Goal: Information Seeking & Learning: Learn about a topic

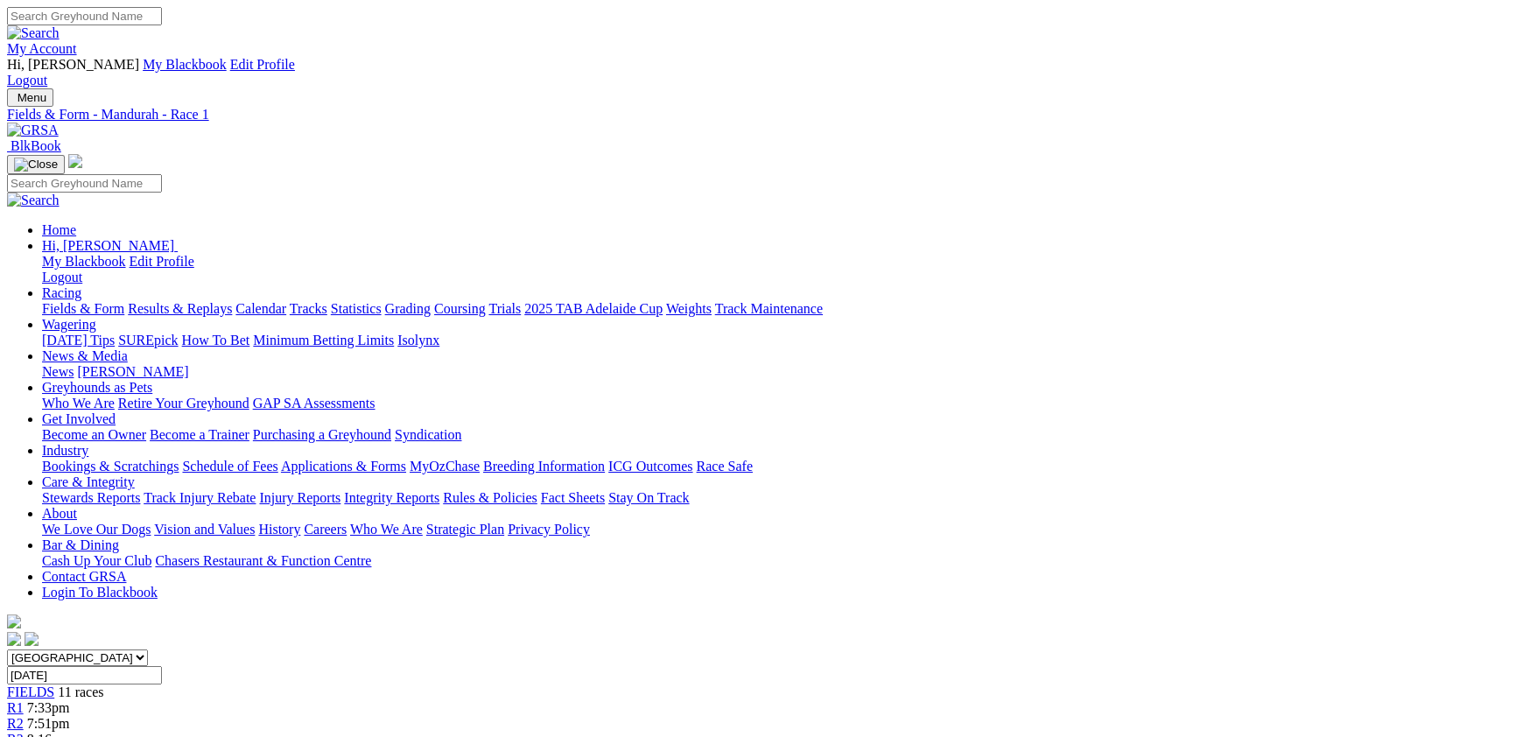
click at [124, 301] on link "Fields & Form" at bounding box center [83, 308] width 82 height 15
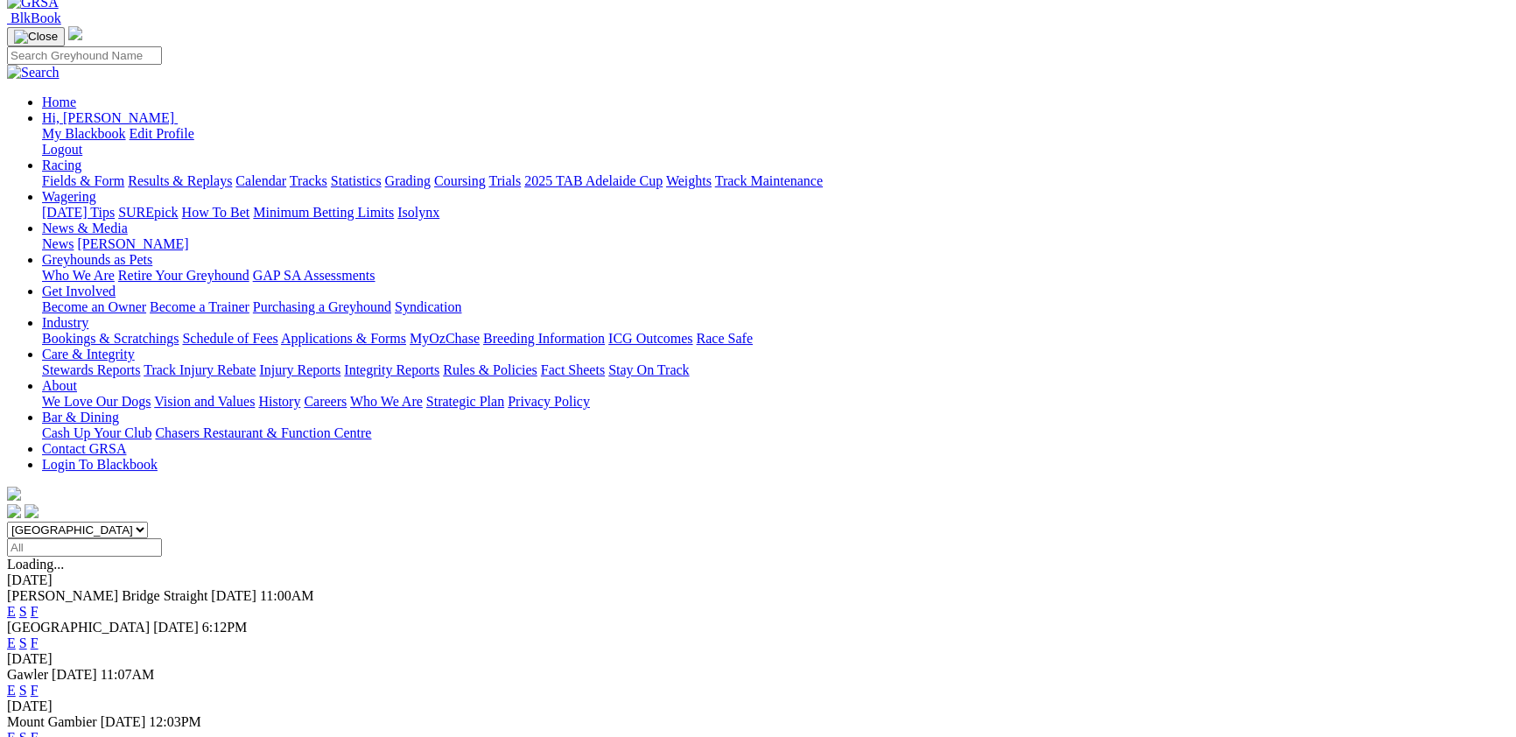
scroll to position [95, 0]
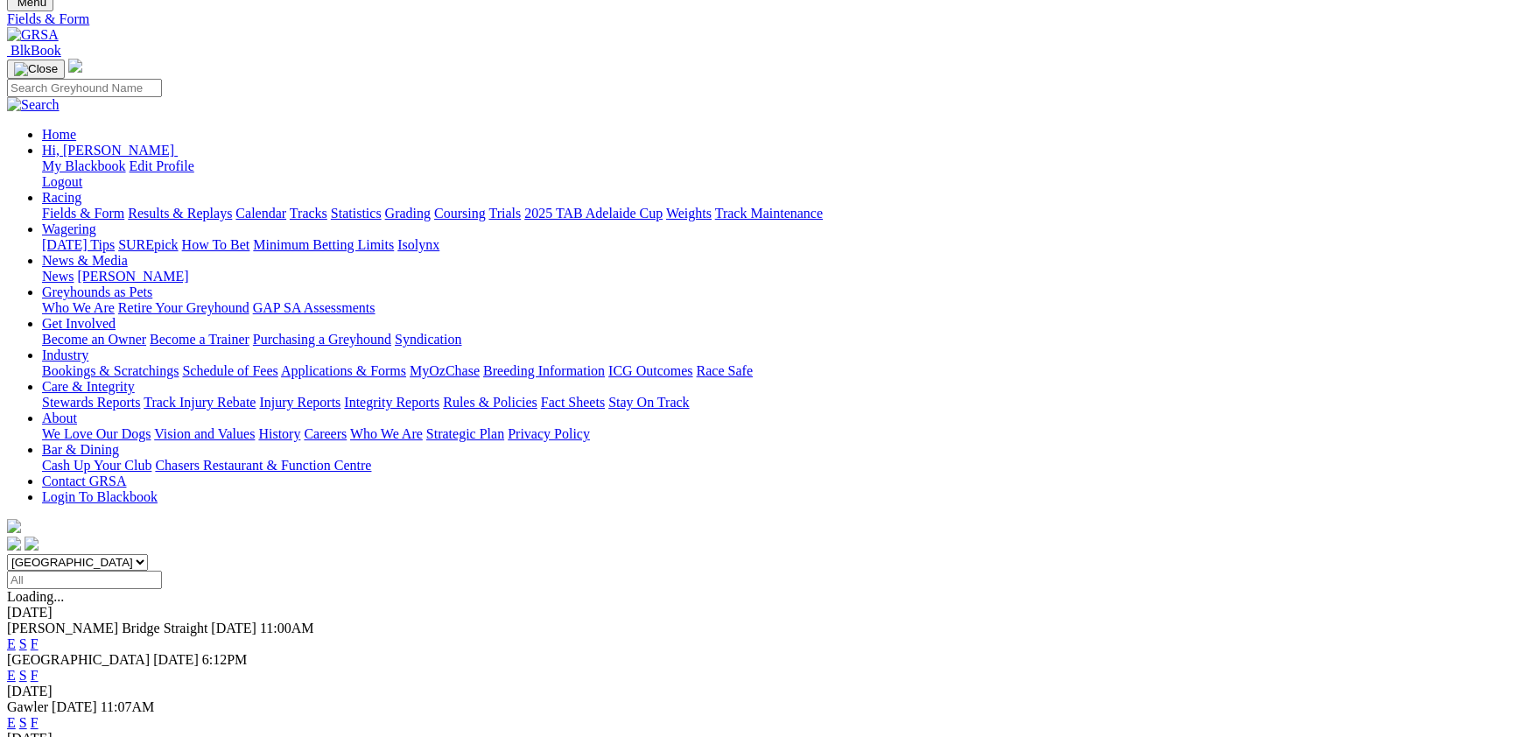
click at [162, 571] on input "Select date" at bounding box center [84, 580] width 155 height 18
type input "Wednesday, 1 Oct 2025"
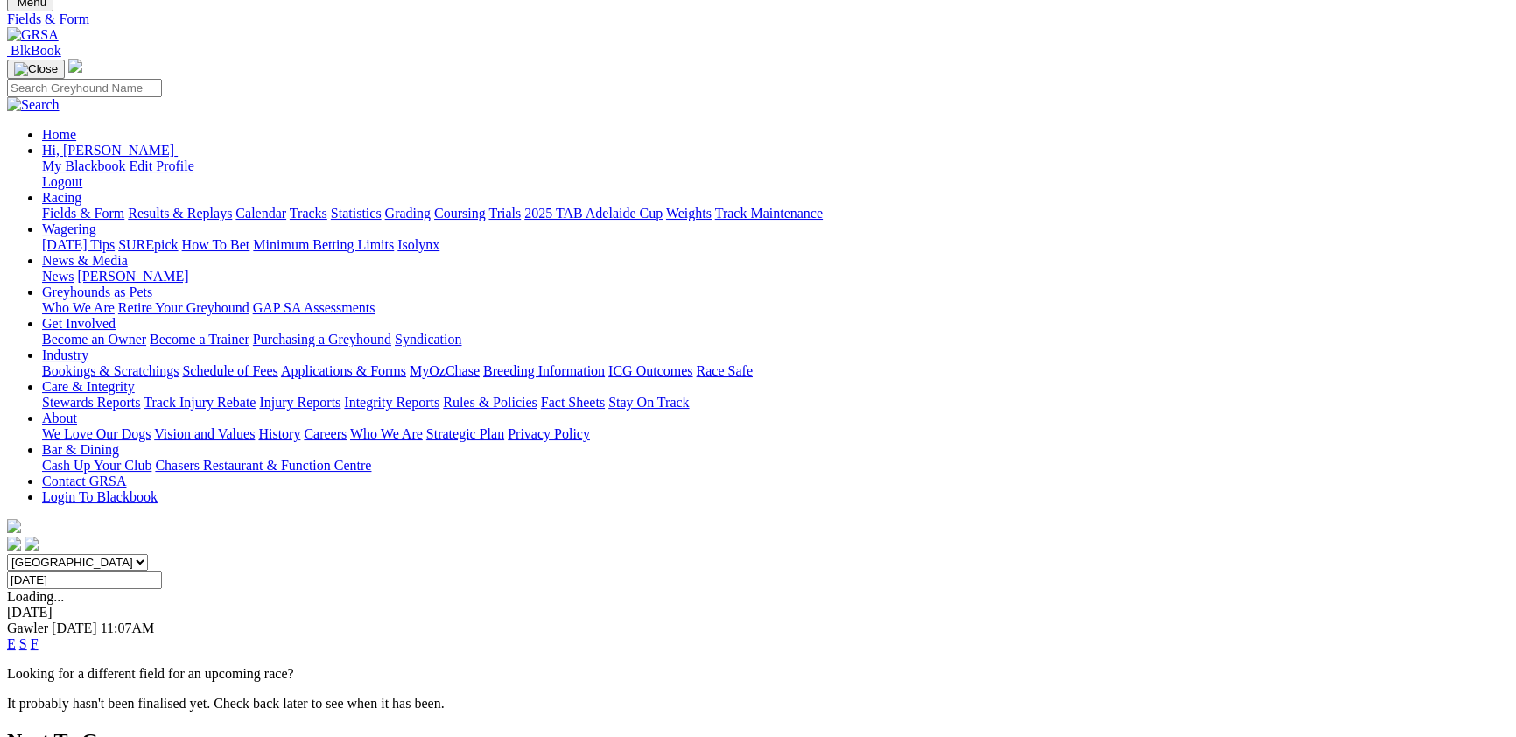
click at [148, 554] on select "South Australia New South Wales Northern Territory Queensland Tasmania Victoria…" at bounding box center [77, 562] width 141 height 17
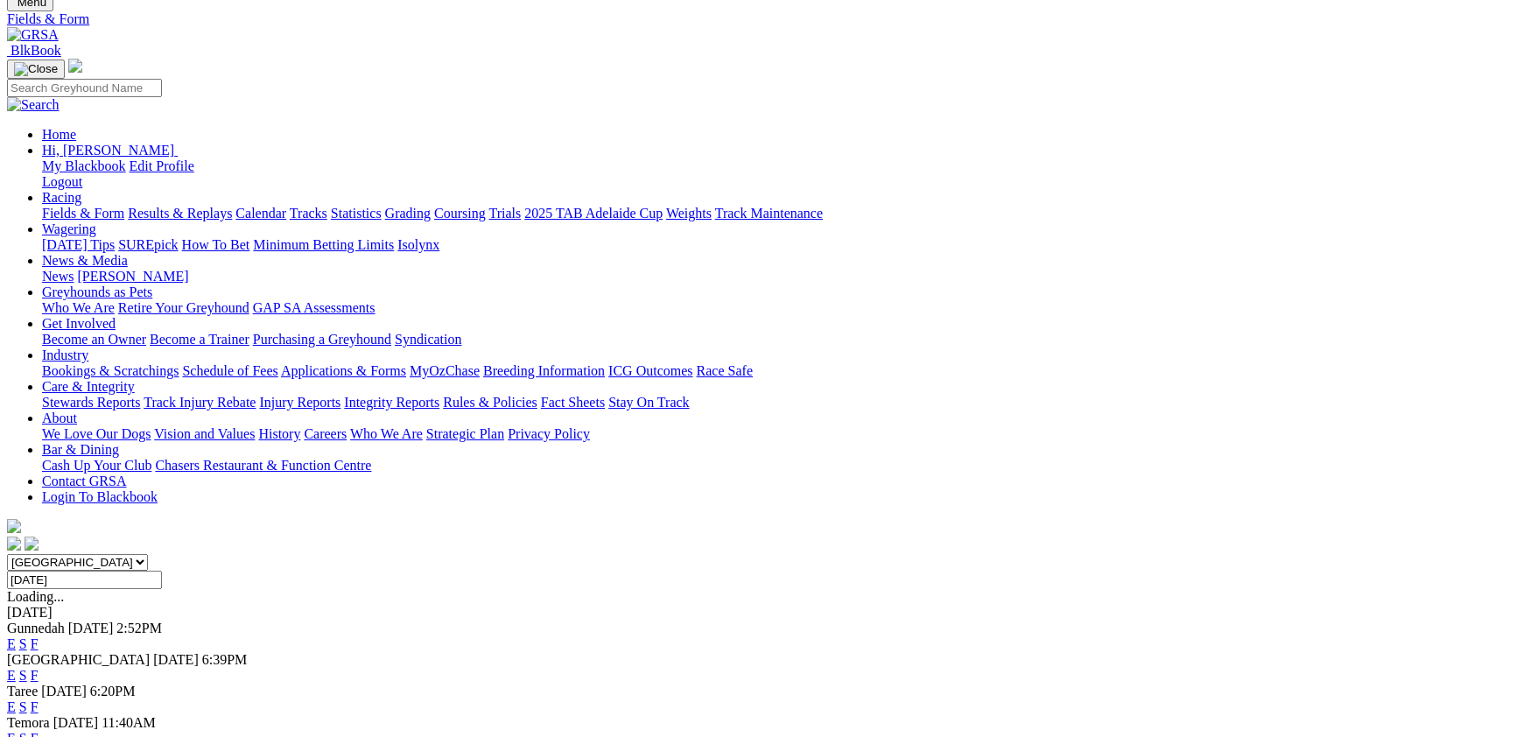
click at [148, 554] on select "South Australia New South Wales Northern Territory Queensland Tasmania Victoria…" at bounding box center [77, 562] width 141 height 17
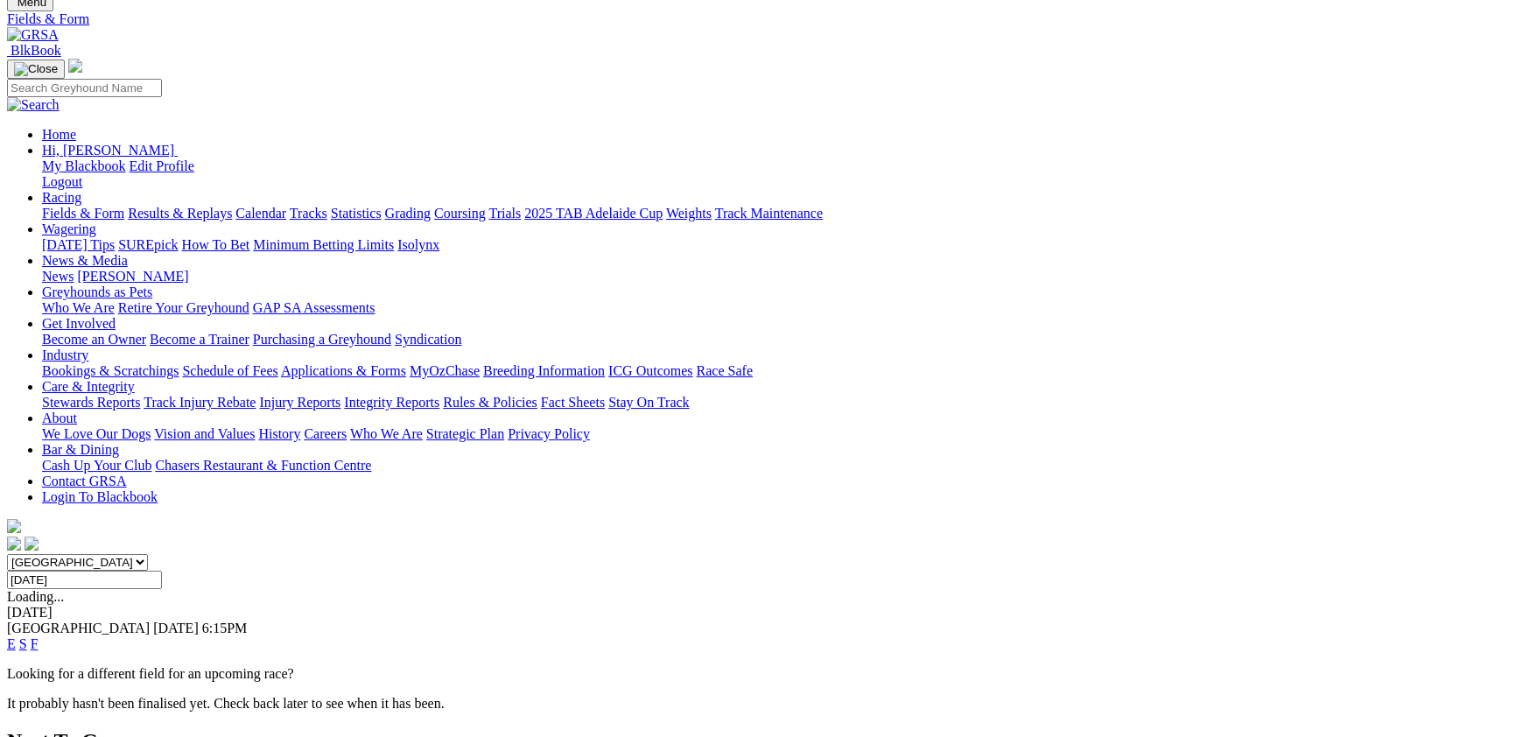
click at [148, 554] on select "South Australia New South Wales Northern Territory Queensland Tasmania Victoria…" at bounding box center [77, 562] width 141 height 17
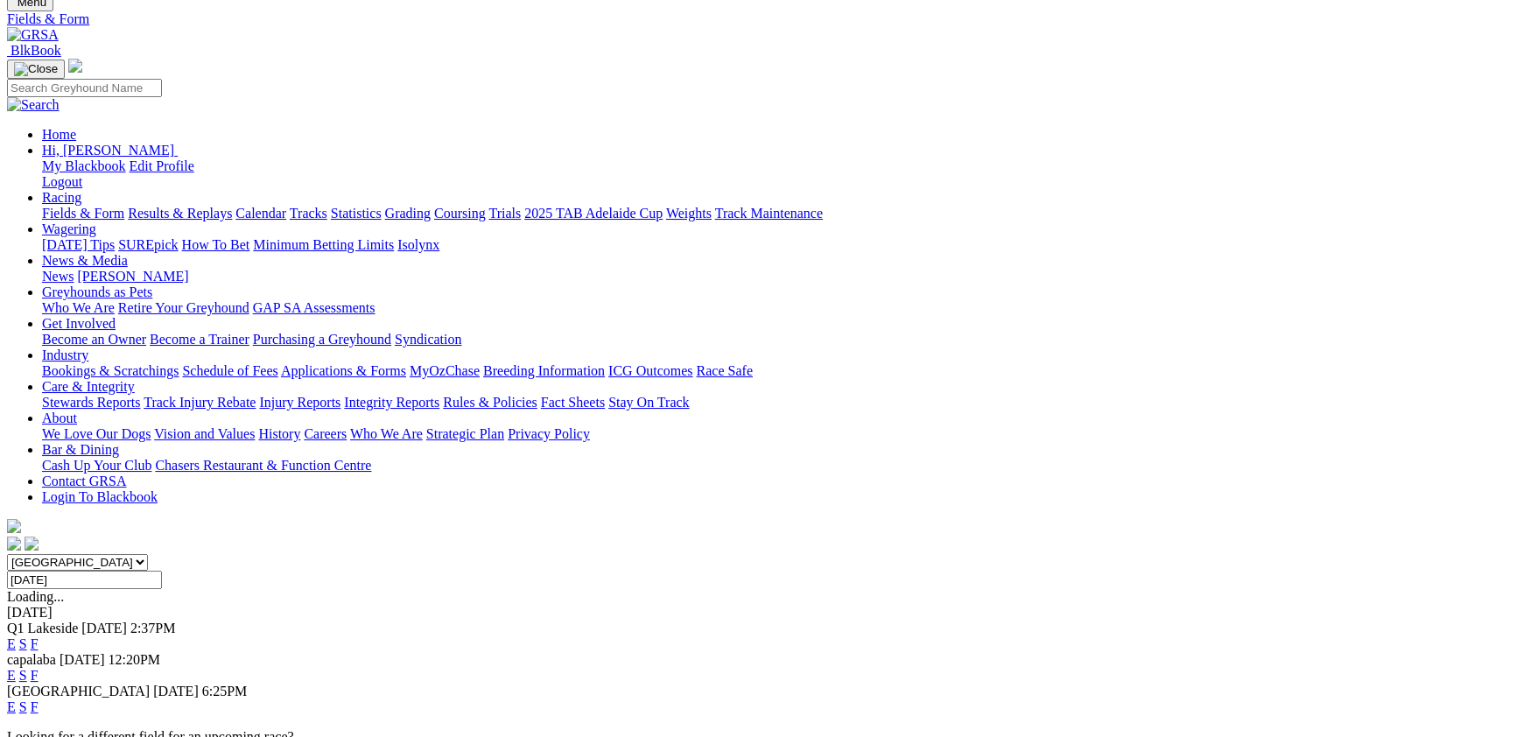
click at [148, 554] on select "South Australia New South Wales Northern Territory Queensland Tasmania Victoria…" at bounding box center [77, 562] width 141 height 17
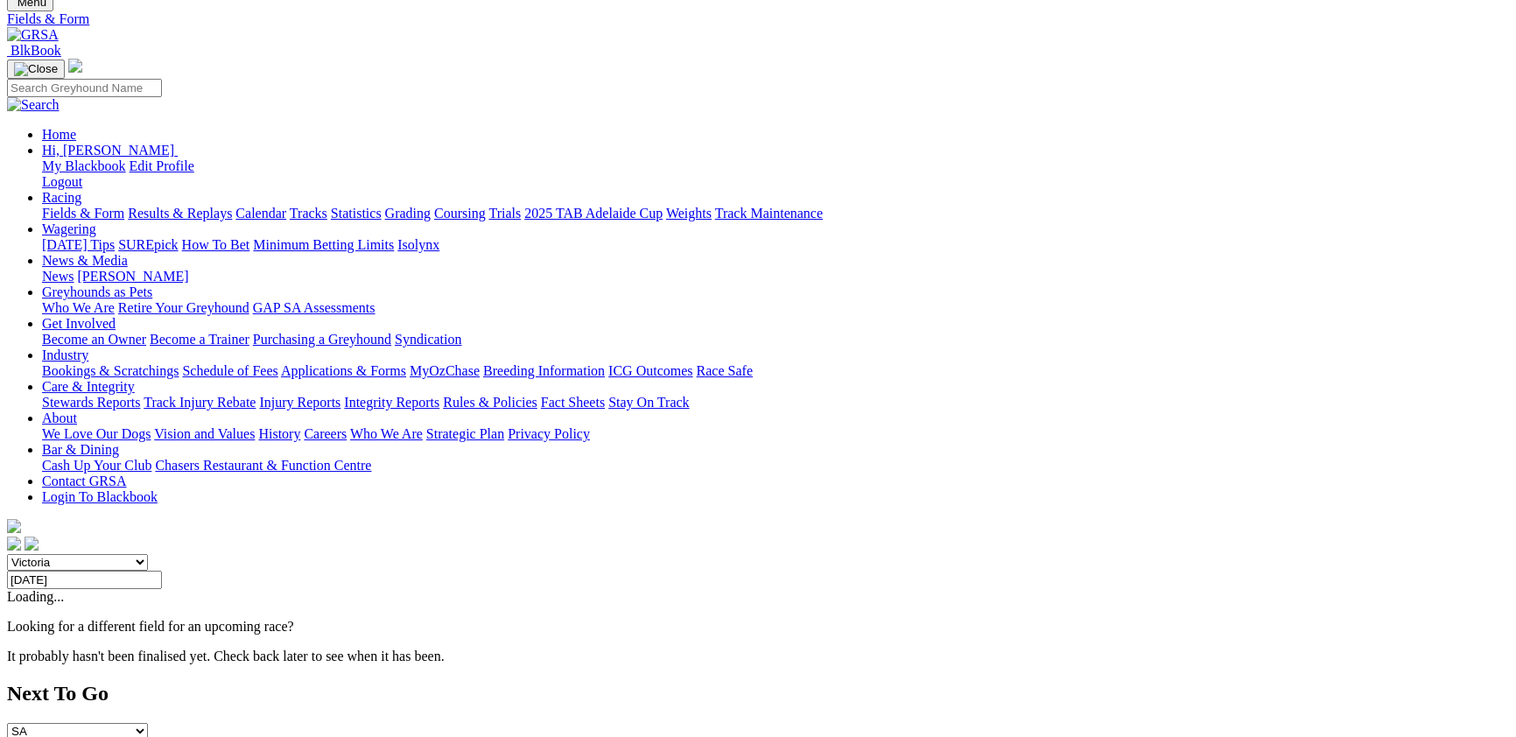
click at [148, 554] on select "South Australia New South Wales Northern Territory Queensland Tasmania Victoria…" at bounding box center [77, 562] width 141 height 17
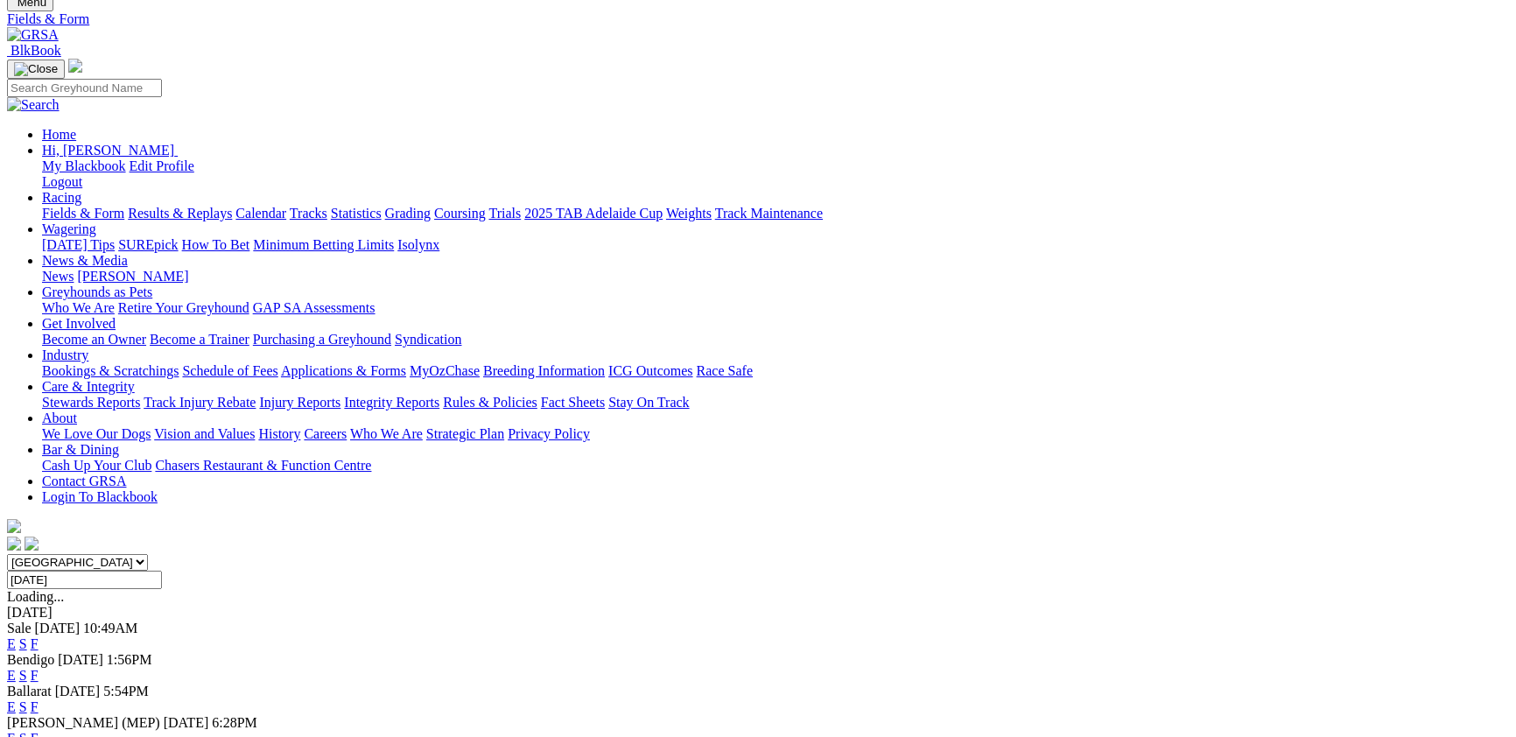
click at [148, 554] on select "South Australia New South Wales Northern Territory Queensland Tasmania Victoria…" at bounding box center [77, 562] width 141 height 17
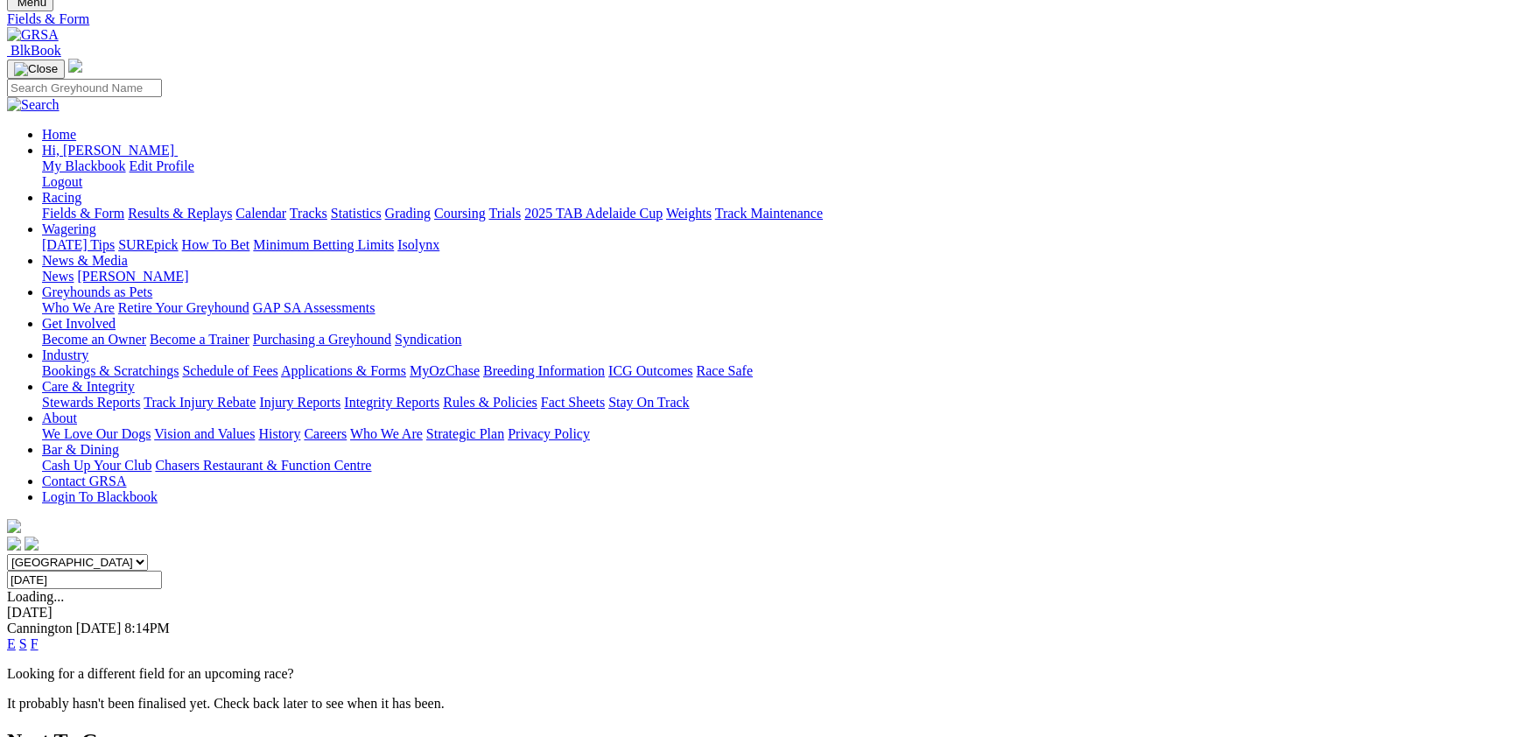
select select "SA"
click at [148, 554] on select "South Australia New South Wales Northern Territory Queensland Tasmania Victoria…" at bounding box center [77, 562] width 141 height 17
click at [162, 571] on input "Wednesday, 1 Oct 2025" at bounding box center [84, 580] width 155 height 18
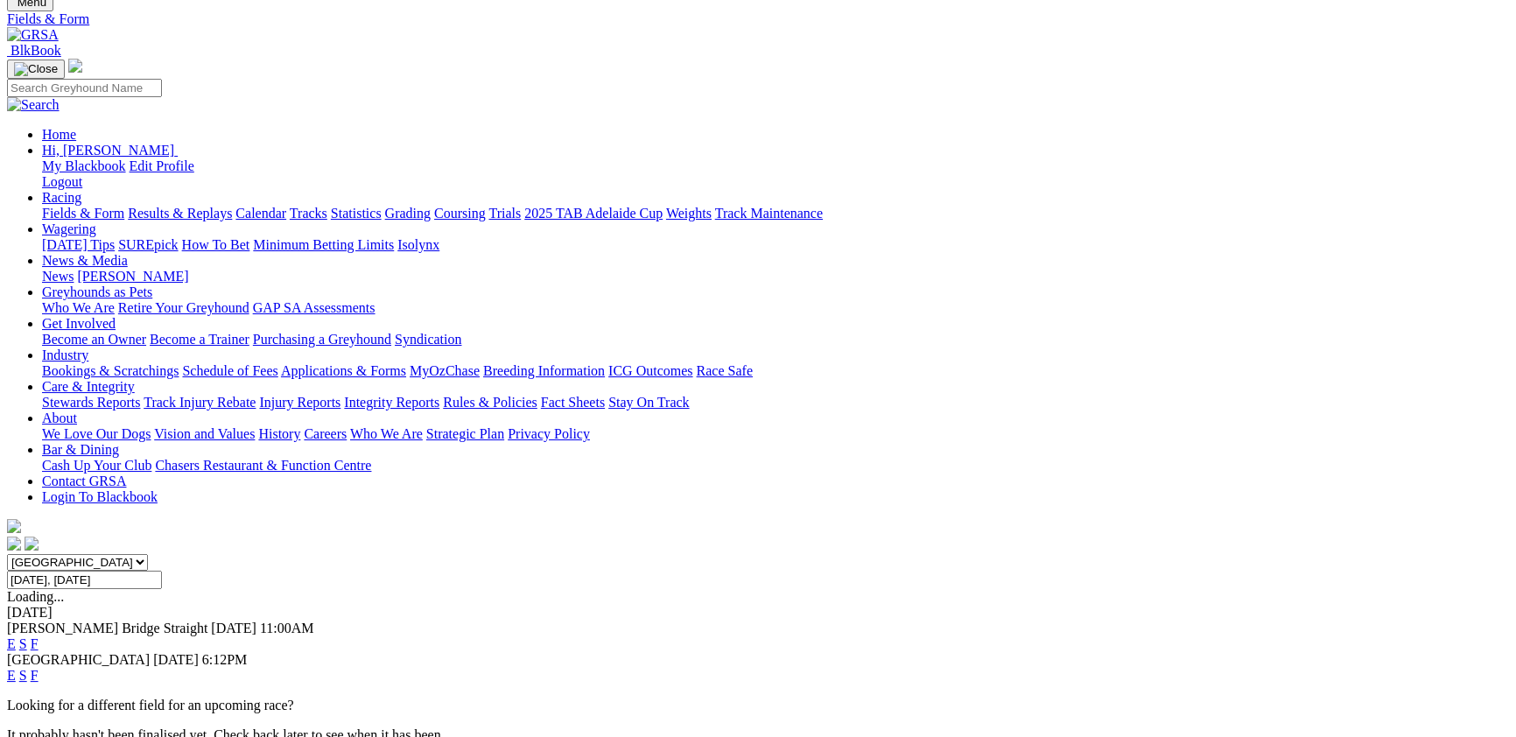
click at [162, 571] on input "Today, 30 Sep 2025" at bounding box center [84, 580] width 155 height 18
type input "Thursday, 2 Oct 2025"
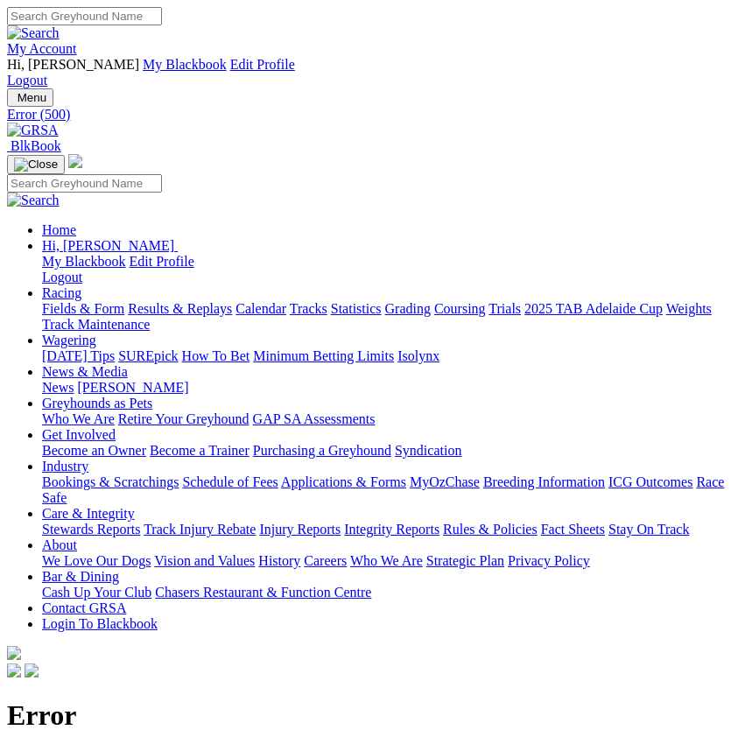
click at [14, 88] on button "Menu" at bounding box center [30, 97] width 46 height 18
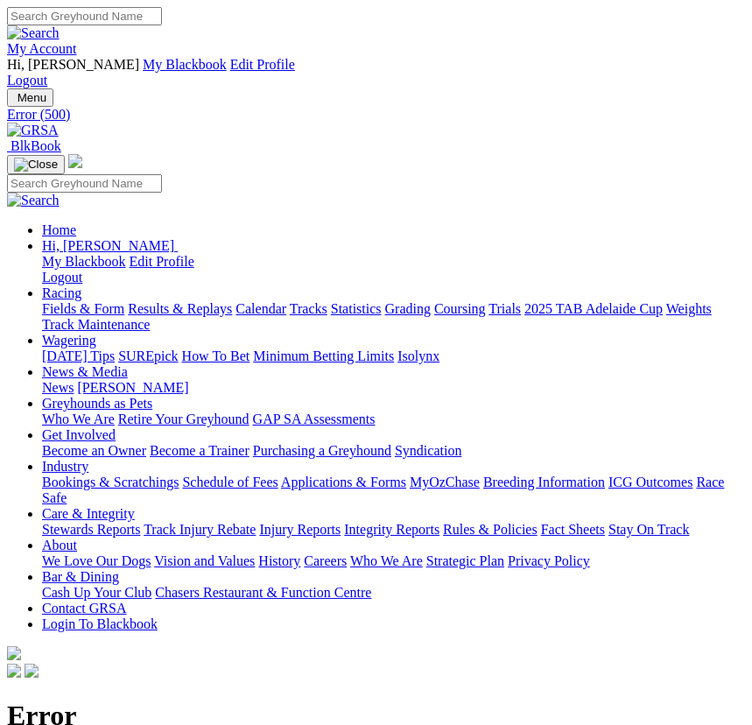
click at [124, 301] on link "Fields & Form" at bounding box center [83, 308] width 82 height 15
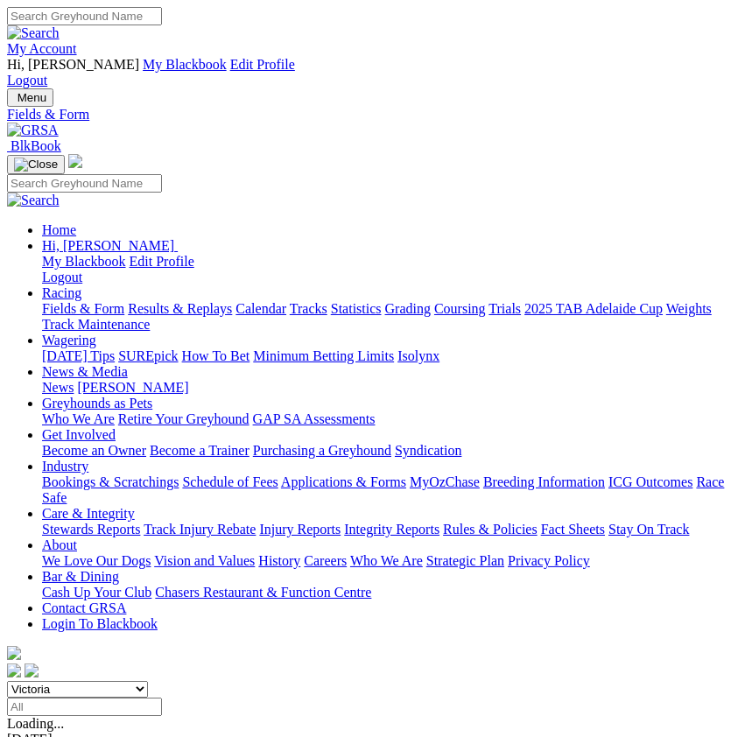
click at [7, 681] on select "[GEOGRAPHIC_DATA] [GEOGRAPHIC_DATA] [GEOGRAPHIC_DATA] [GEOGRAPHIC_DATA] [GEOGRA…" at bounding box center [77, 689] width 141 height 17
select select "[GEOGRAPHIC_DATA]"
click at [7, 681] on select "[GEOGRAPHIC_DATA] [GEOGRAPHIC_DATA] [GEOGRAPHIC_DATA] [GEOGRAPHIC_DATA] [GEOGRA…" at bounding box center [77, 689] width 141 height 17
click at [162, 698] on input "Select date" at bounding box center [84, 707] width 155 height 18
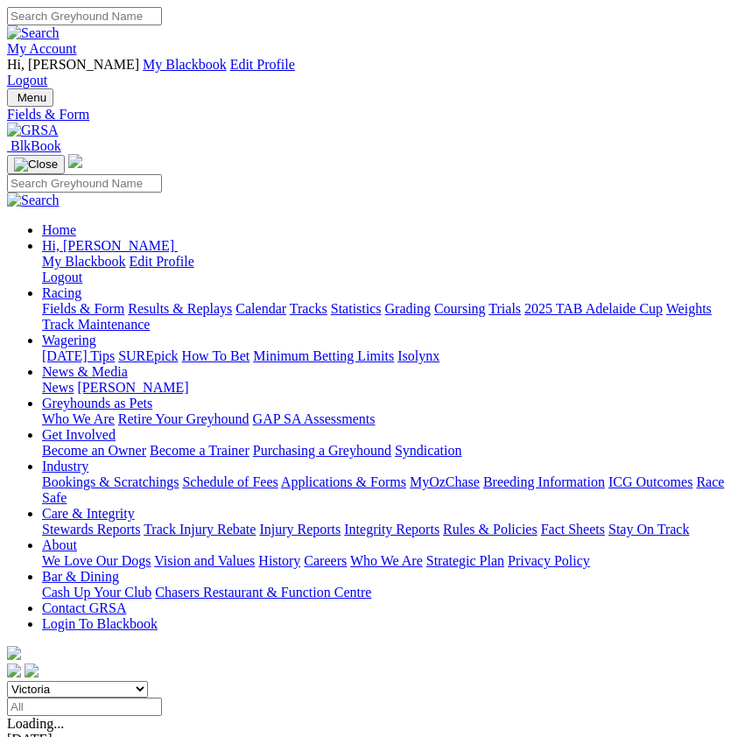
type input "Wednesday, 1 Oct 2025"
click at [7, 681] on select "South Australia New South Wales Northern Territory Queensland Tasmania Victoria…" at bounding box center [77, 689] width 141 height 17
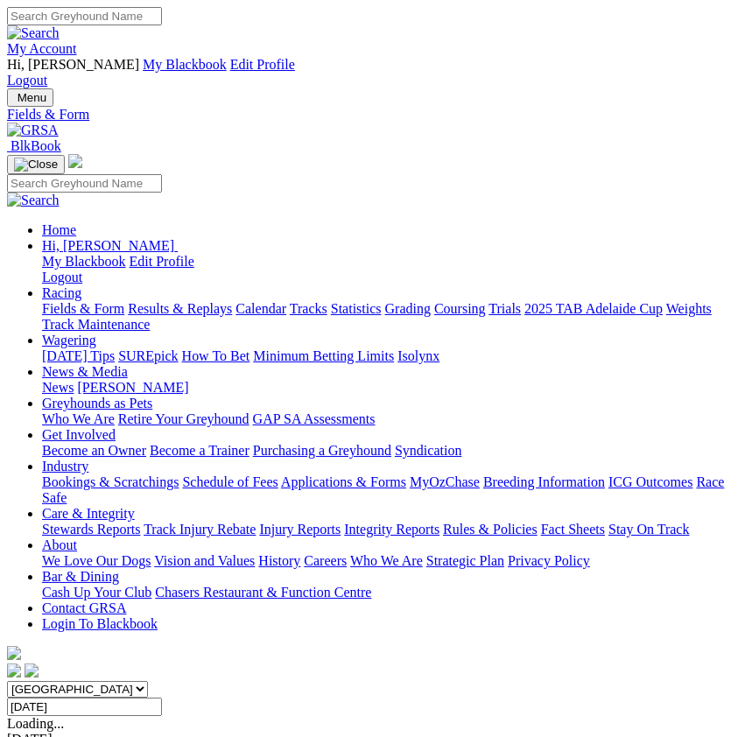
click at [7, 681] on select "South Australia New South Wales Northern Territory Queensland Tasmania Victoria…" at bounding box center [77, 689] width 141 height 17
select select "WA"
click at [7, 681] on select "South Australia New South Wales Northern Territory Queensland Tasmania Victoria…" at bounding box center [77, 689] width 141 height 17
